Goal: Find specific page/section: Find specific page/section

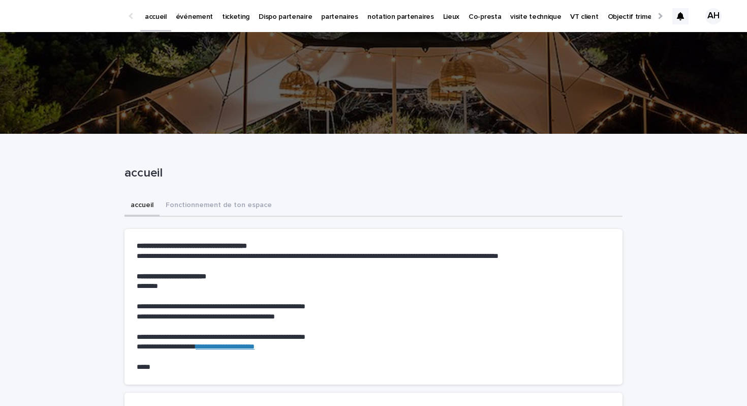
click at [193, 15] on p "événement" at bounding box center [194, 10] width 37 height 21
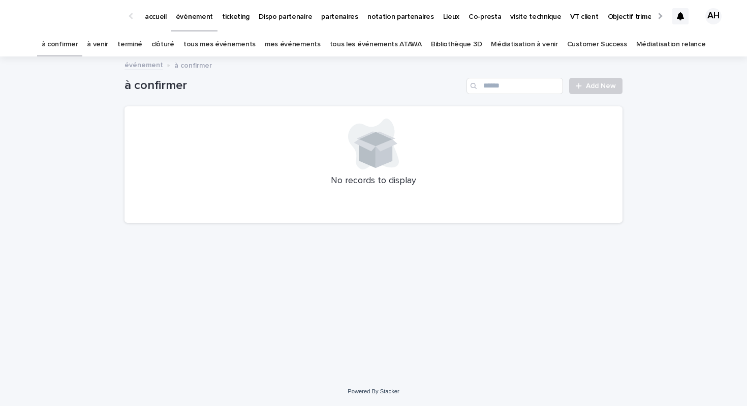
click at [368, 43] on link "tous les événements ATAWA" at bounding box center [376, 45] width 92 height 24
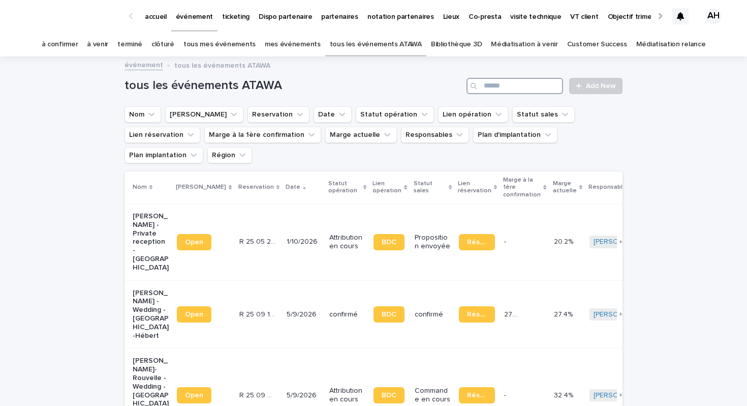
click at [493, 80] on input "Search" at bounding box center [515, 86] width 97 height 16
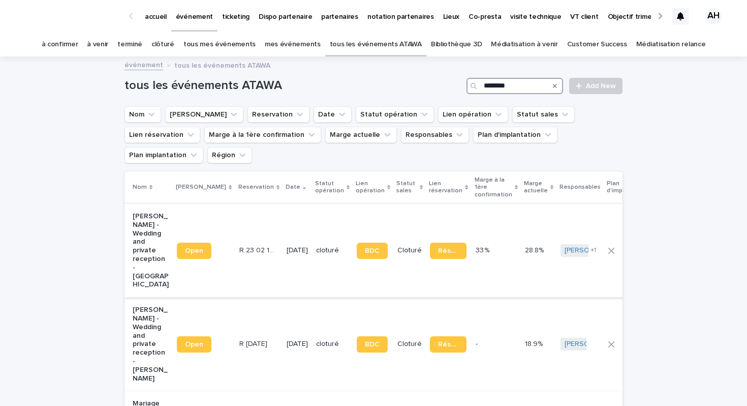
type input "********"
click at [147, 234] on p "[PERSON_NAME] - Wedding and private reception - [GEOGRAPHIC_DATA]" at bounding box center [151, 250] width 36 height 77
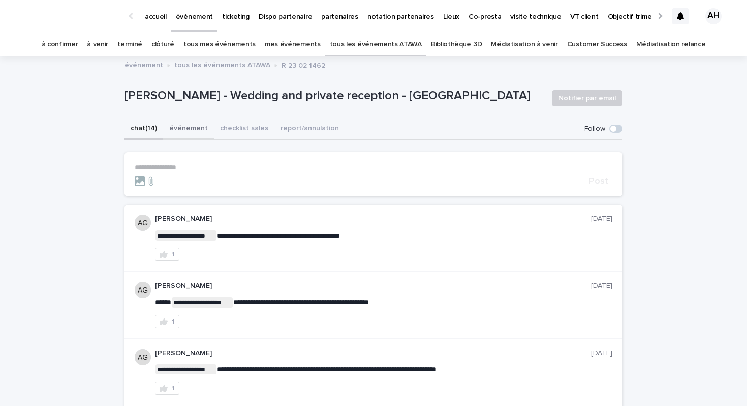
click at [191, 125] on button "événement" at bounding box center [188, 128] width 51 height 21
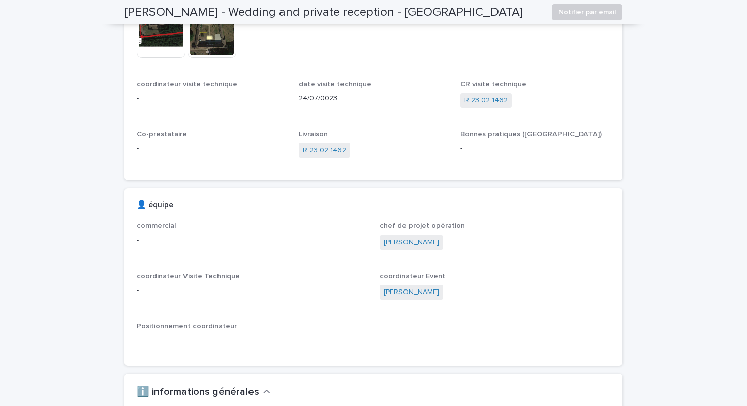
scroll to position [178, 0]
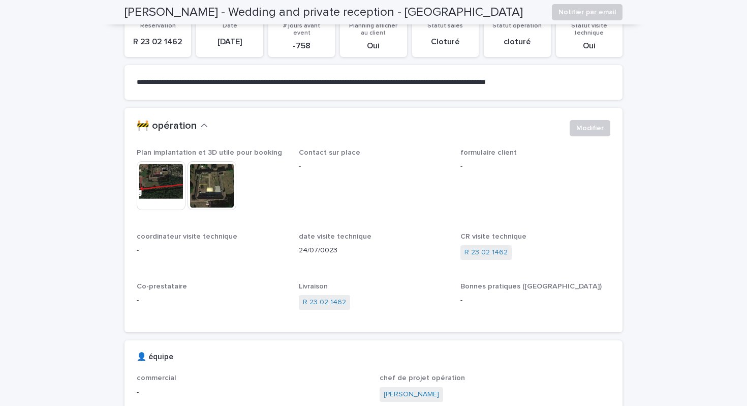
click at [213, 188] on img at bounding box center [212, 185] width 49 height 49
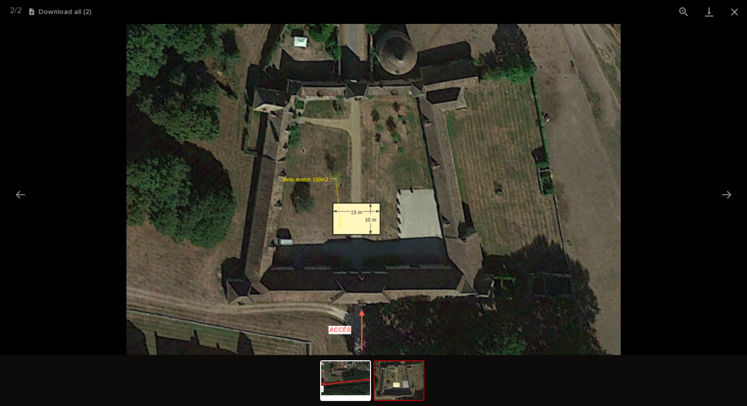
scroll to position [0, 0]
click at [728, 195] on button "Next slide" at bounding box center [726, 195] width 21 height 20
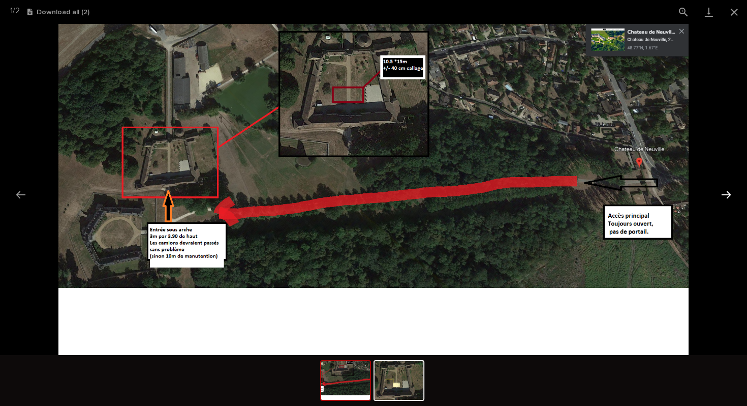
click at [728, 196] on button "Next slide" at bounding box center [726, 195] width 21 height 20
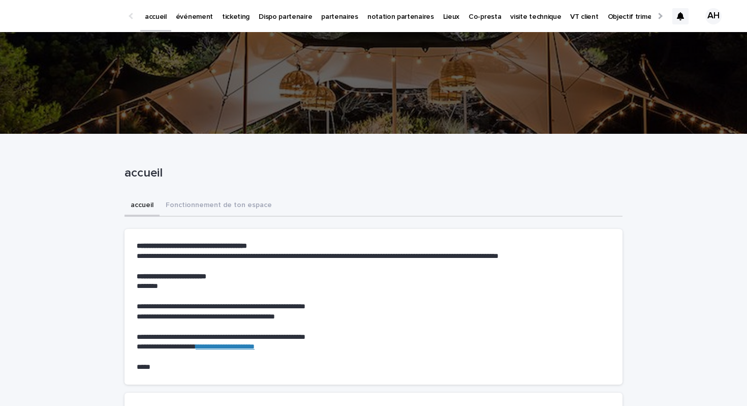
click at [658, 15] on div at bounding box center [659, 16] width 7 height 7
click at [133, 15] on div at bounding box center [132, 16] width 7 height 7
click at [194, 11] on p "événement" at bounding box center [194, 10] width 37 height 21
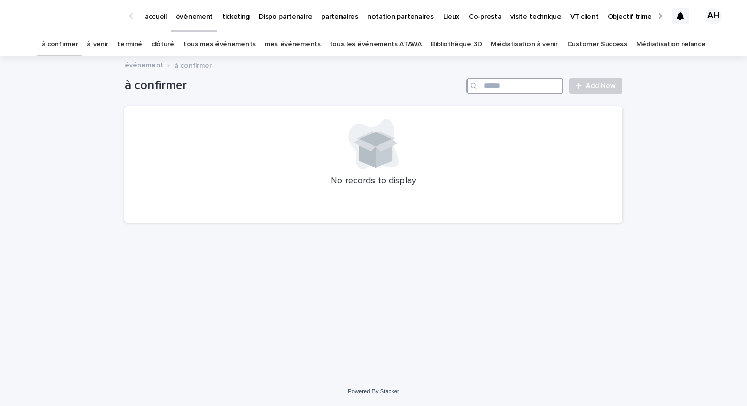
click at [510, 83] on input "Search" at bounding box center [515, 86] width 97 height 16
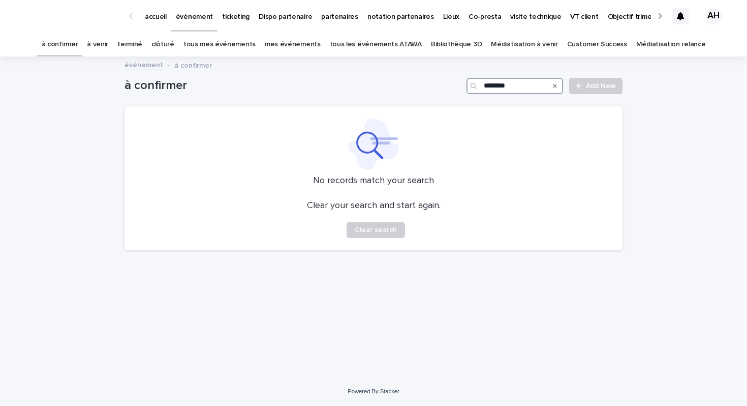
type input "********"
click at [556, 87] on icon "Search" at bounding box center [555, 86] width 4 height 6
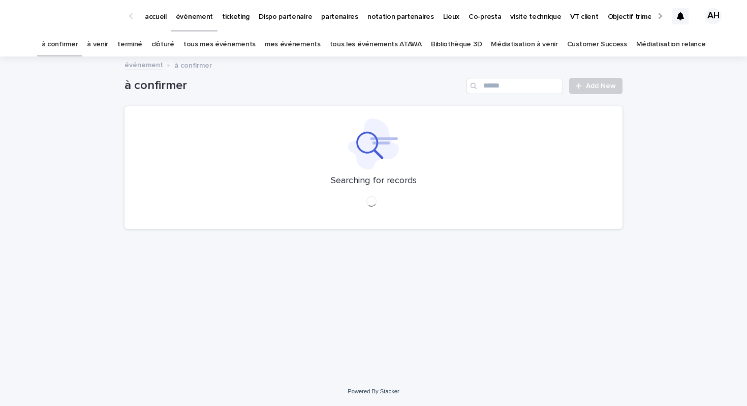
click at [363, 43] on link "tous les événements ATAWA" at bounding box center [376, 45] width 92 height 24
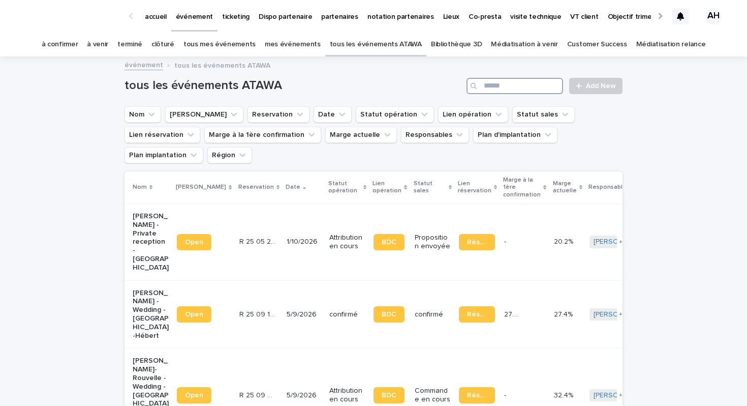
click at [523, 84] on input "Search" at bounding box center [515, 86] width 97 height 16
type input "*"
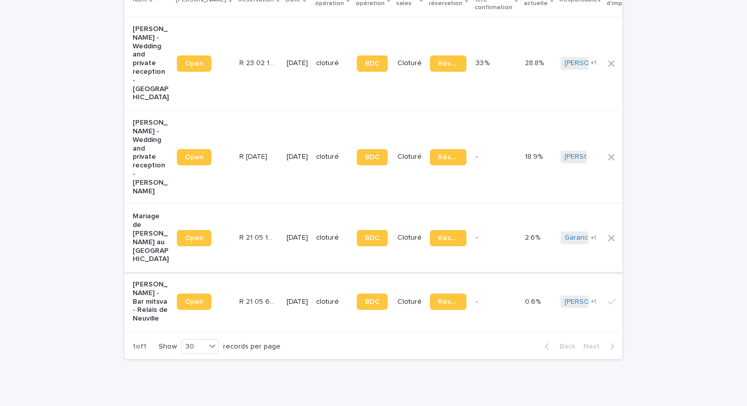
scroll to position [188, 0]
type input "********"
click at [148, 299] on p "[PERSON_NAME] - Bar mitsva - Relais de Neuville" at bounding box center [151, 301] width 36 height 43
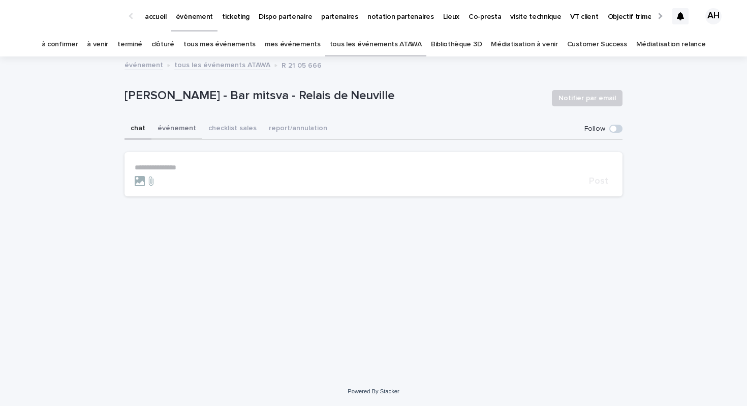
click at [174, 126] on button "événement" at bounding box center [177, 128] width 51 height 21
